Goal: Complete application form

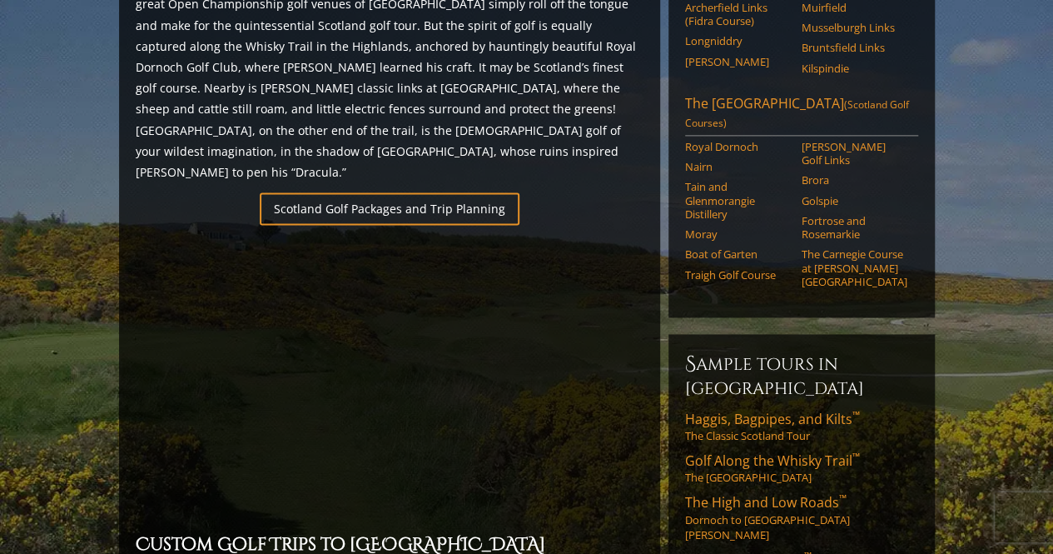
scroll to position [1060, 0]
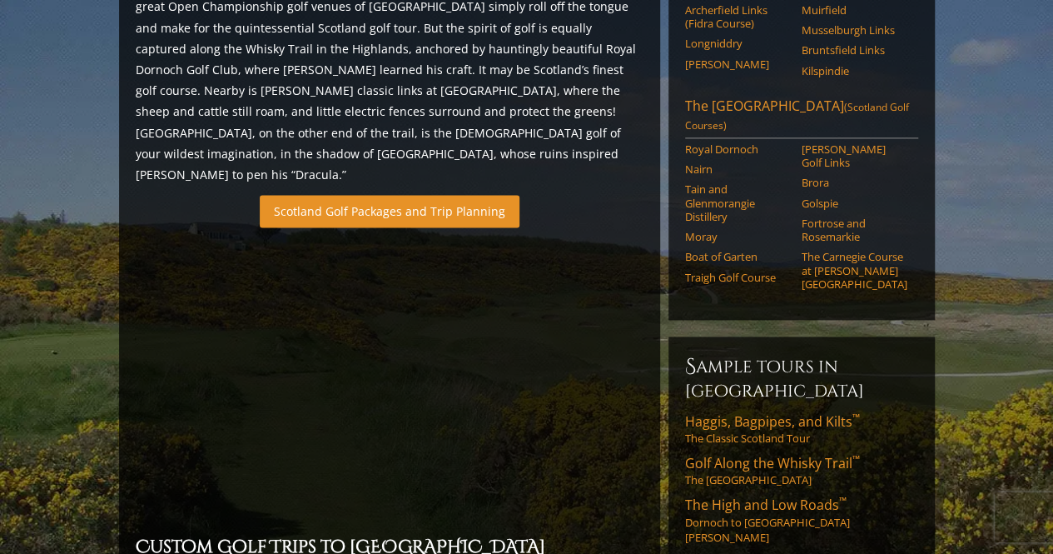
click at [293, 195] on link "Scotland Golf Packages and Trip Planning" at bounding box center [390, 211] width 260 height 32
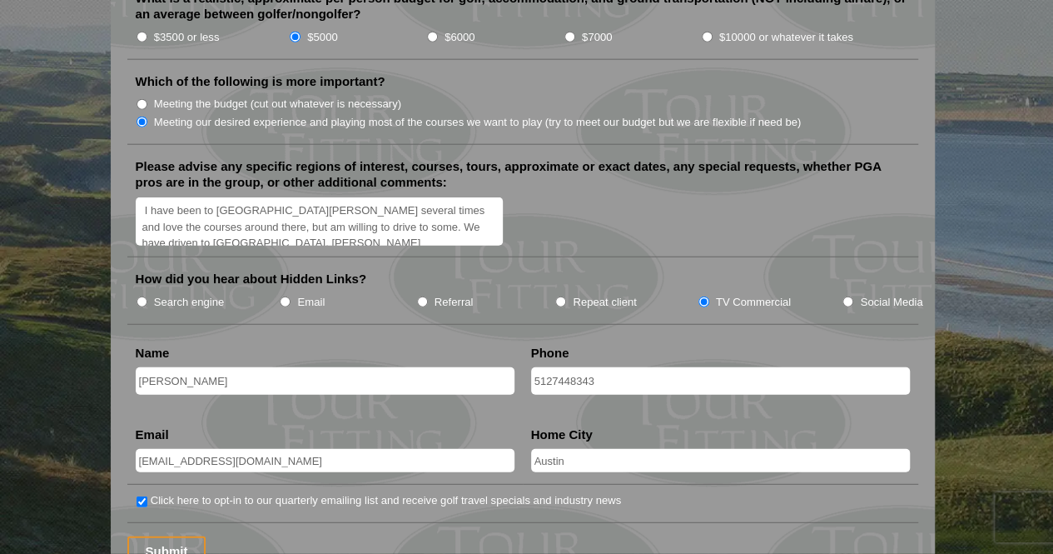
scroll to position [2011, 0]
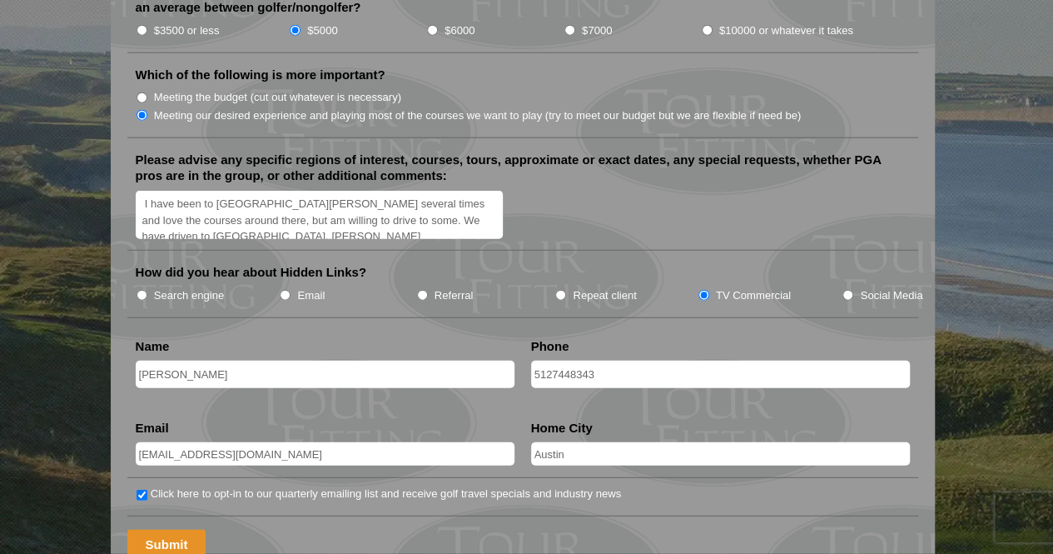
click at [155, 529] on input "Submit" at bounding box center [166, 543] width 79 height 29
